Goal: Task Accomplishment & Management: Manage account settings

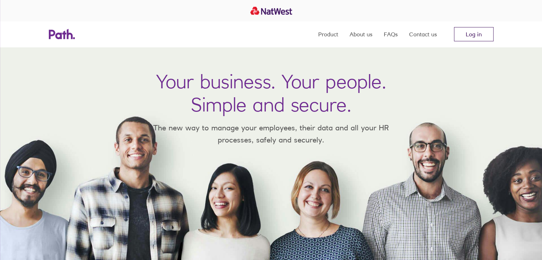
click at [477, 35] on link "Log in" at bounding box center [474, 34] width 40 height 14
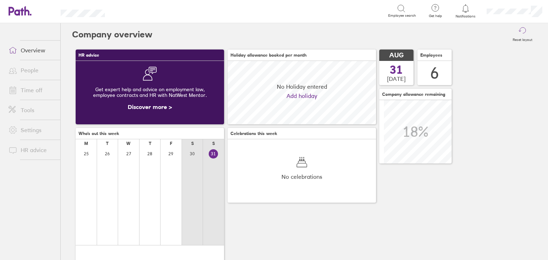
scroll to position [63, 148]
click at [33, 88] on link "Time off" at bounding box center [31, 90] width 57 height 14
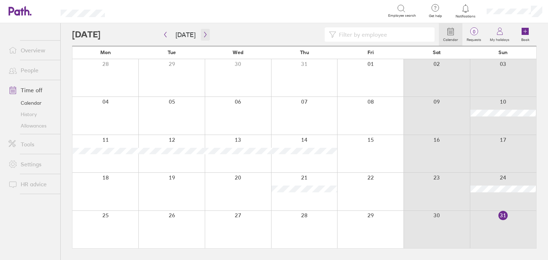
click at [204, 37] on icon "button" at bounding box center [205, 34] width 2 height 5
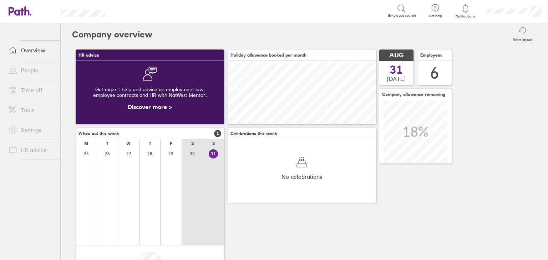
scroll to position [63, 148]
